Goal: Navigation & Orientation: Go to known website

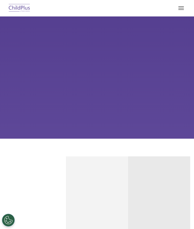
click at [183, 9] on button "button" at bounding box center [181, 8] width 11 height 8
click at [183, 10] on button "button" at bounding box center [181, 8] width 11 height 8
click at [184, 4] on button "button" at bounding box center [181, 8] width 11 height 8
click at [183, 8] on button "button" at bounding box center [181, 8] width 11 height 8
click at [183, 5] on button "button" at bounding box center [181, 8] width 11 height 8
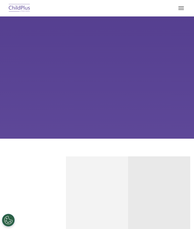
click at [186, 7] on button "button" at bounding box center [181, 8] width 11 height 8
click at [181, 8] on button "button" at bounding box center [181, 8] width 11 height 8
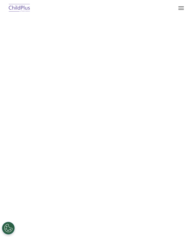
click at [6, 230] on button "Cookies Settings" at bounding box center [8, 228] width 13 height 13
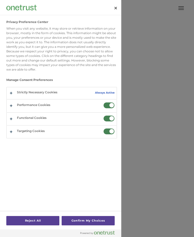
click at [98, 220] on button "Confirm My Choices" at bounding box center [88, 220] width 53 height 9
click at [99, 223] on button "Confirm My Choices" at bounding box center [88, 220] width 53 height 9
click at [101, 219] on button "Confirm My Choices" at bounding box center [88, 220] width 53 height 9
click at [98, 221] on button "Confirm My Choices" at bounding box center [88, 220] width 53 height 9
click at [114, 7] on button "Close" at bounding box center [115, 8] width 11 height 11
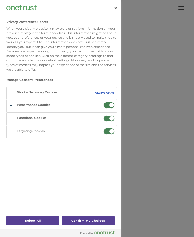
click at [120, 7] on button "Close" at bounding box center [115, 8] width 11 height 11
click at [118, 6] on button "Close" at bounding box center [115, 8] width 11 height 11
click at [115, 8] on button "Close" at bounding box center [115, 8] width 11 height 11
click at [119, 7] on button "Close" at bounding box center [115, 8] width 11 height 11
click at [119, 5] on button "Close" at bounding box center [115, 8] width 11 height 11
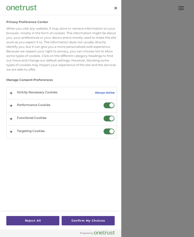
click at [119, 6] on button "Close" at bounding box center [115, 8] width 11 height 11
